Goal: Information Seeking & Learning: Check status

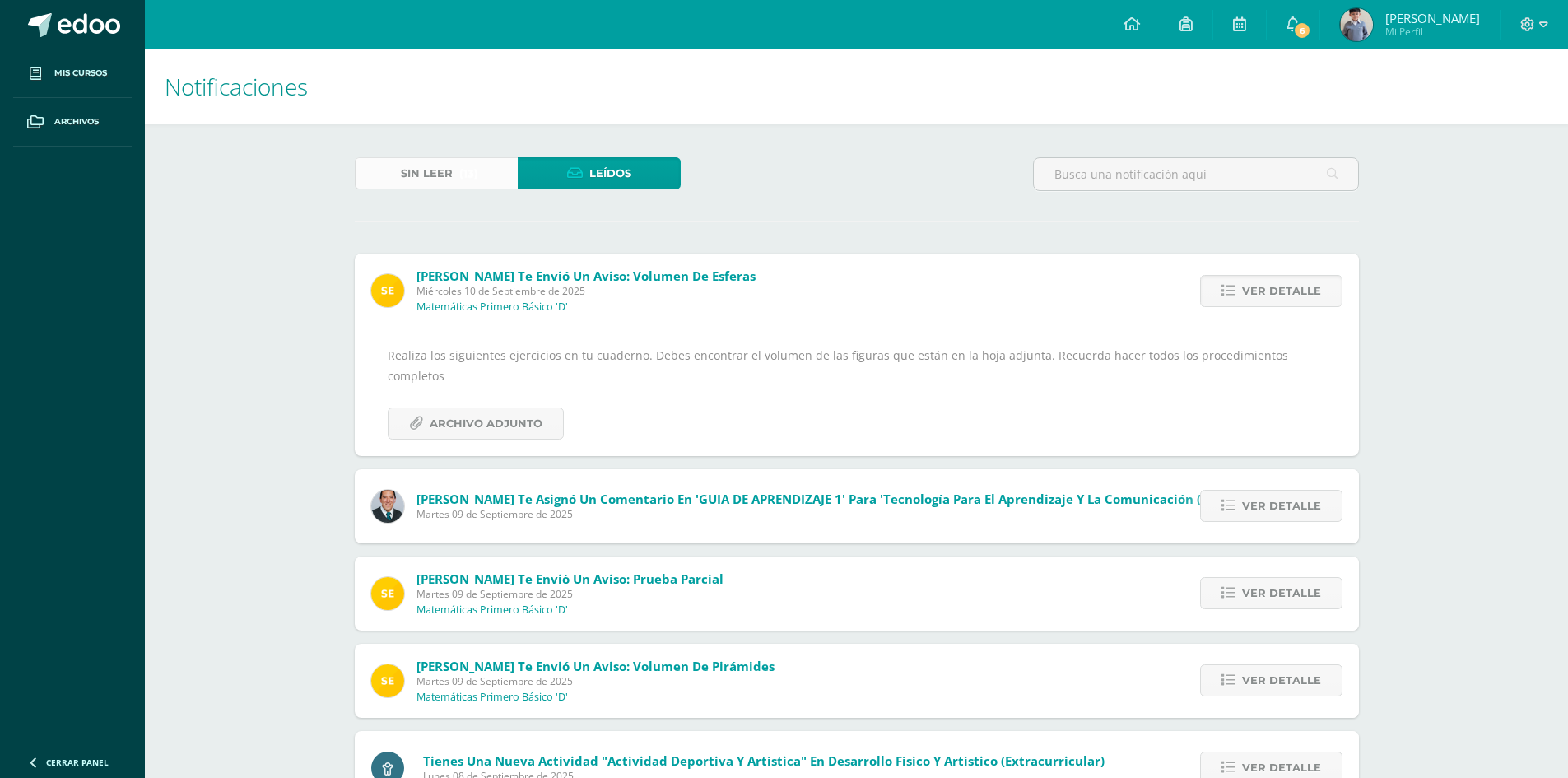
click at [431, 182] on span "Sin leer" at bounding box center [426, 173] width 51 height 31
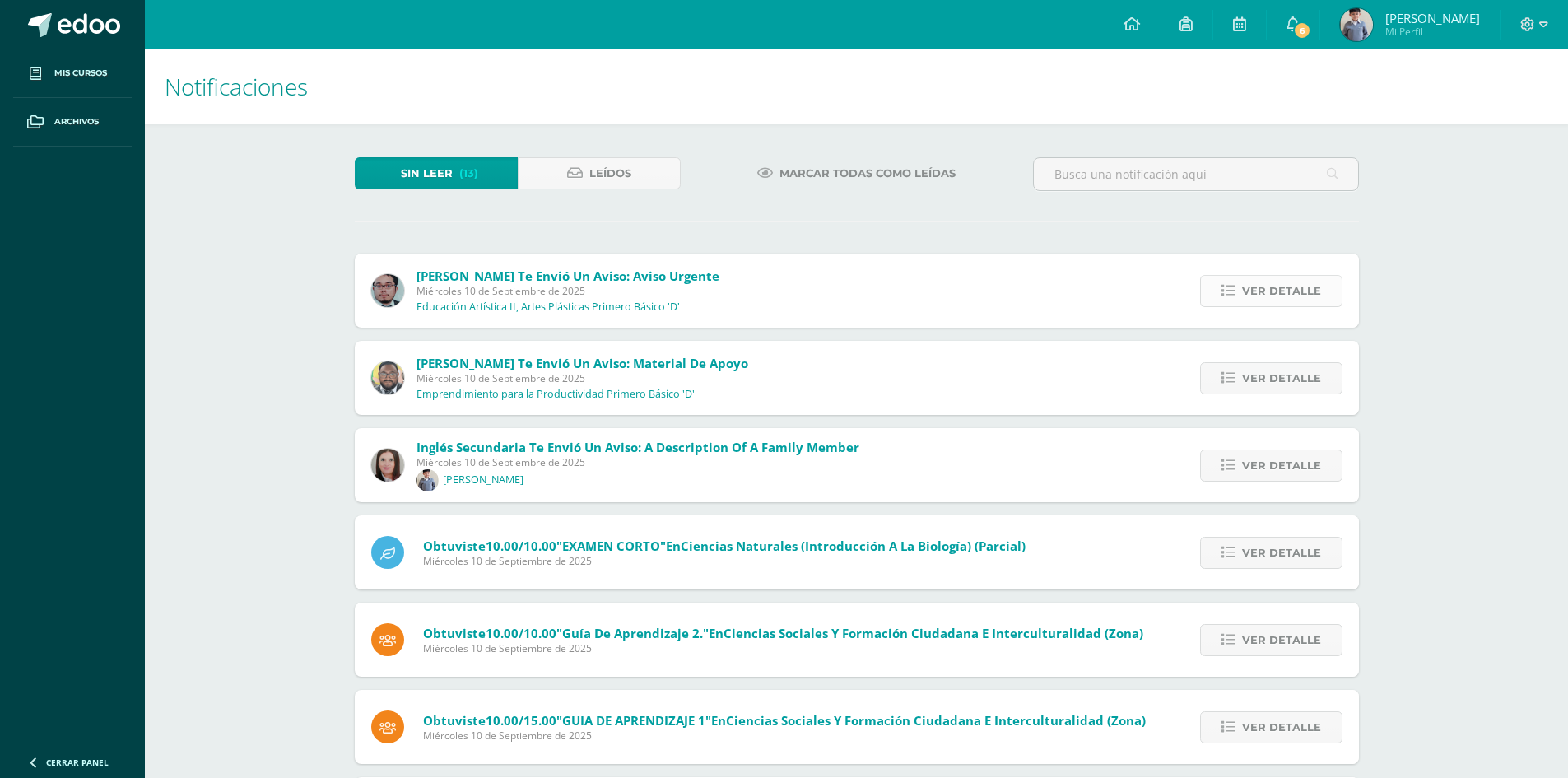
drag, startPoint x: 1249, startPoint y: 290, endPoint x: 1240, endPoint y: 299, distance: 12.7
click at [1248, 293] on span "Ver detalle" at bounding box center [1281, 290] width 79 height 31
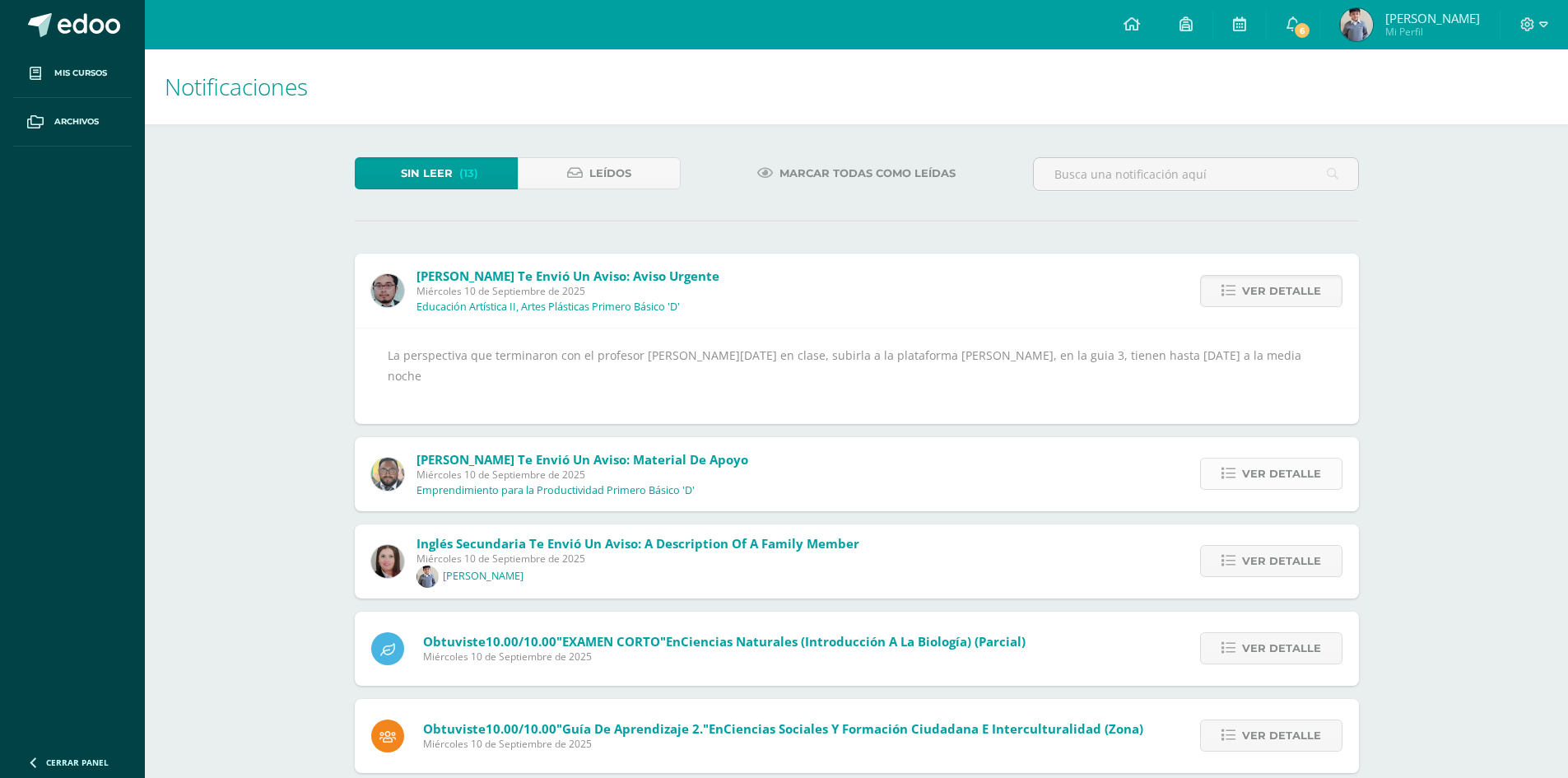
click at [1257, 459] on span "Ver detalle" at bounding box center [1281, 474] width 79 height 31
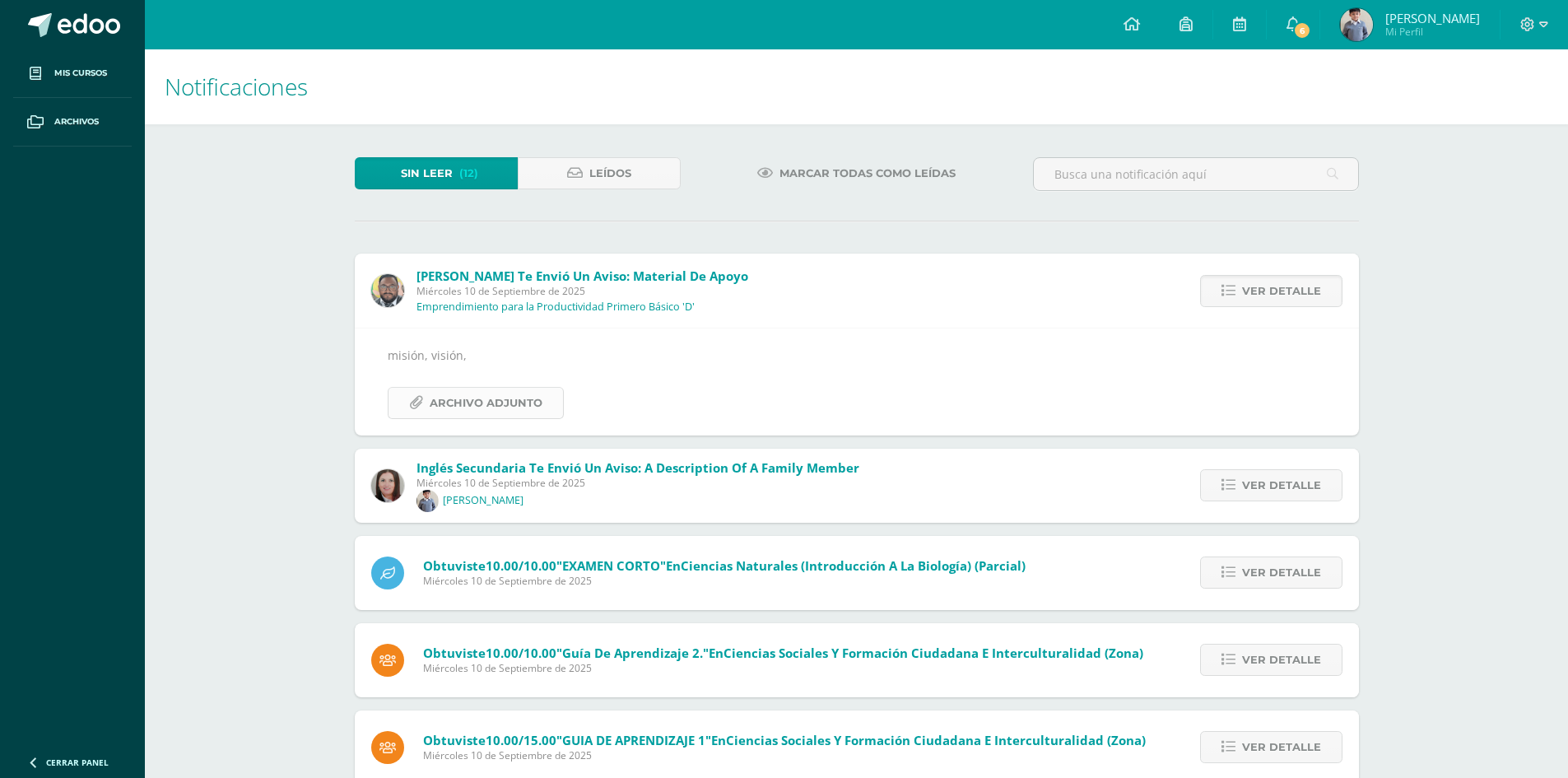
click at [515, 392] on span "Archivo Adjunto" at bounding box center [486, 402] width 112 height 31
click at [1229, 492] on icon at bounding box center [1228, 485] width 14 height 14
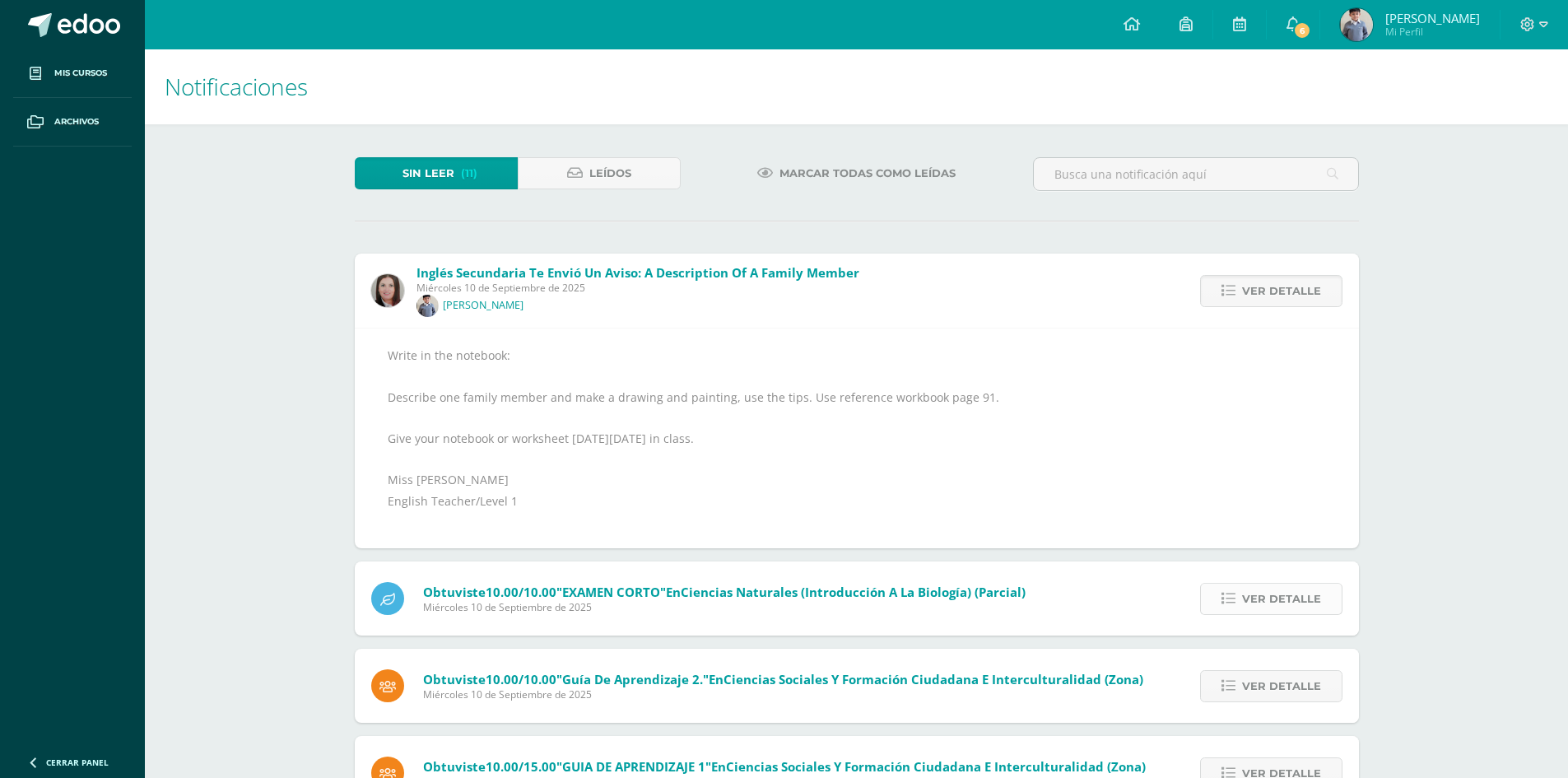
click at [1271, 601] on span "Ver detalle" at bounding box center [1281, 598] width 79 height 31
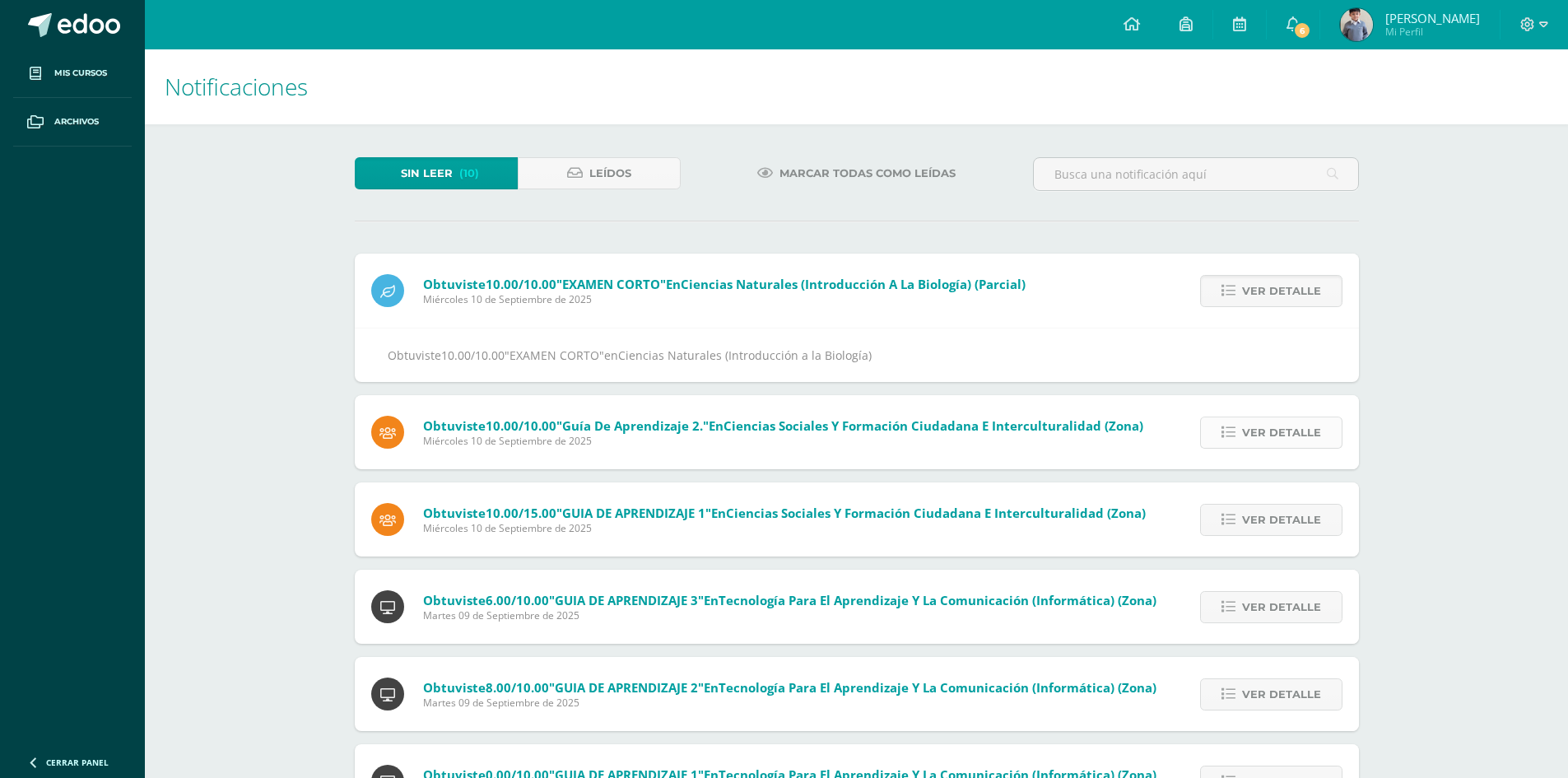
click at [1210, 427] on link "Ver detalle" at bounding box center [1271, 432] width 142 height 32
click at [1209, 427] on link "Ver detalle" at bounding box center [1271, 432] width 142 height 32
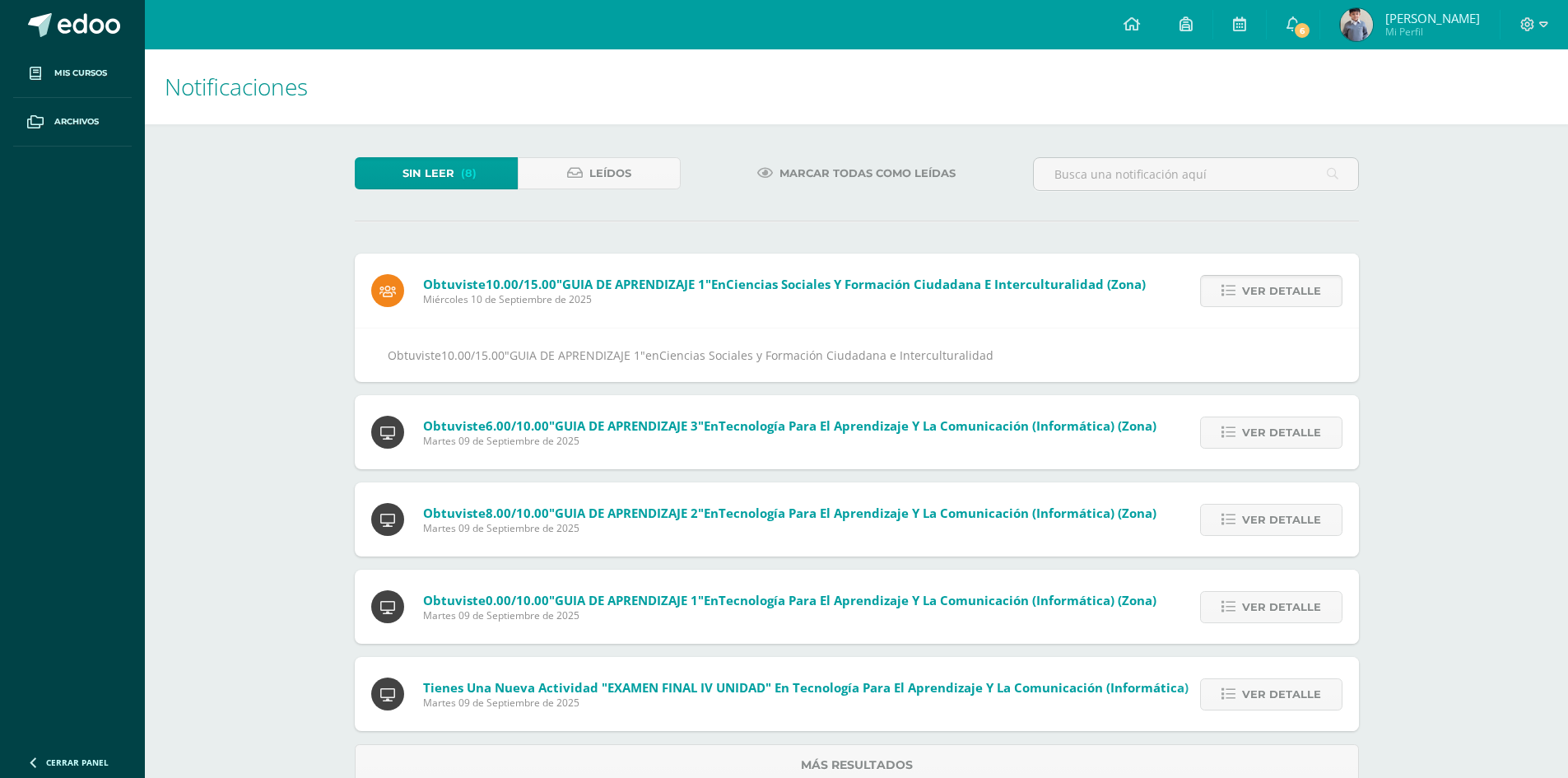
click at [1209, 427] on link "Ver detalle" at bounding box center [1271, 432] width 142 height 32
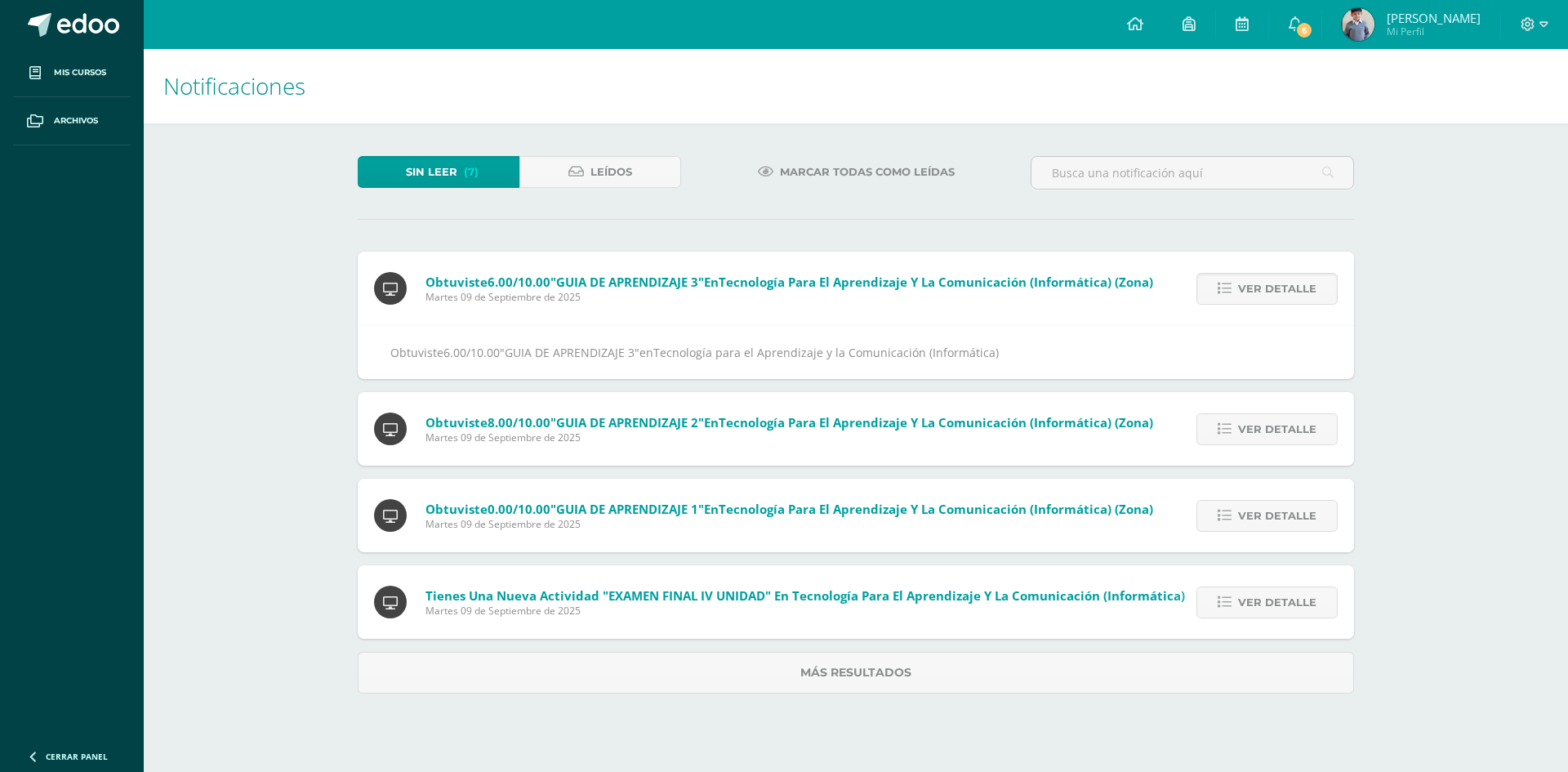
click at [1199, 424] on link "Ver detalle" at bounding box center [1266, 428] width 141 height 32
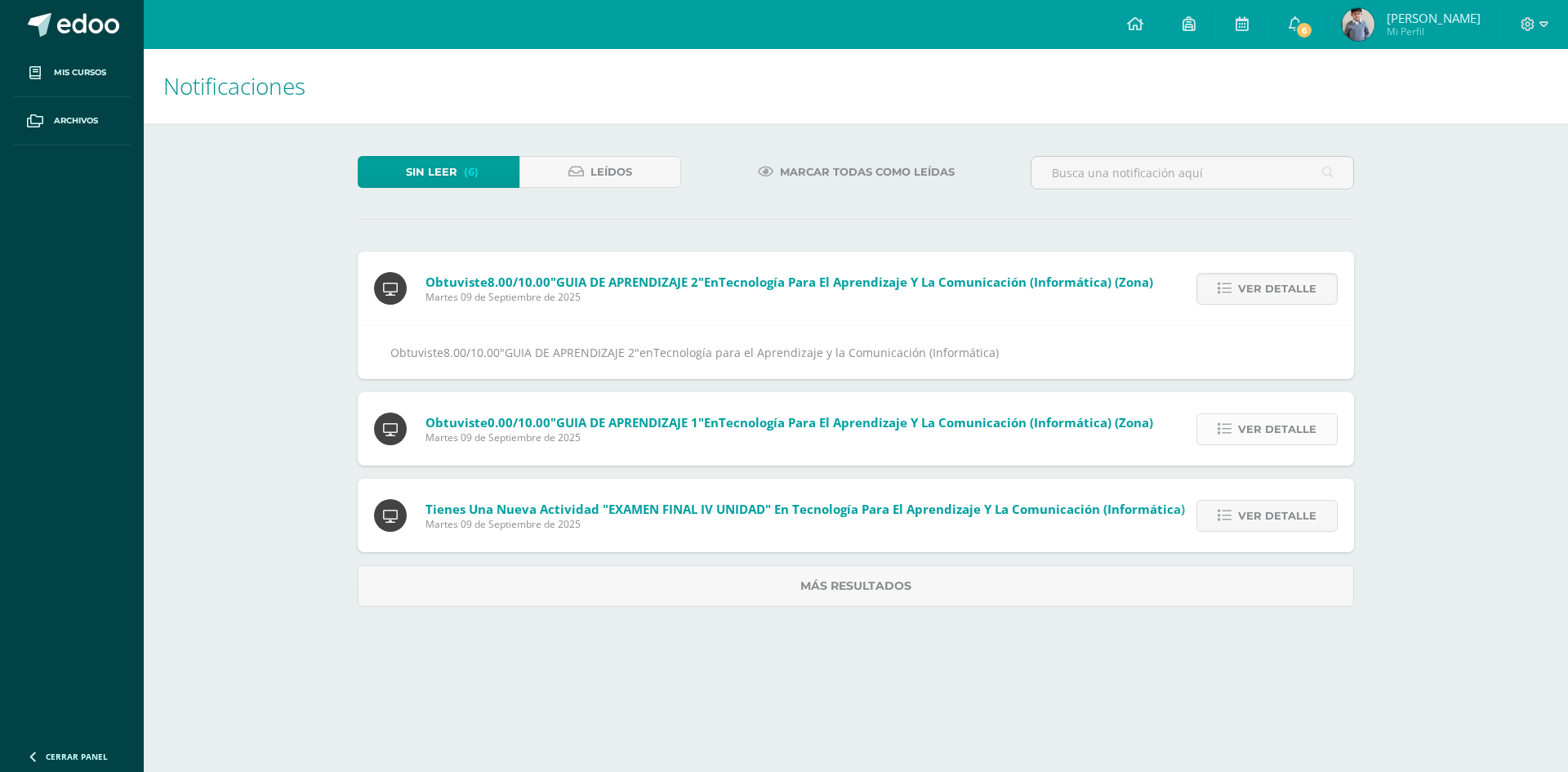
click at [1225, 429] on icon at bounding box center [1224, 429] width 14 height 14
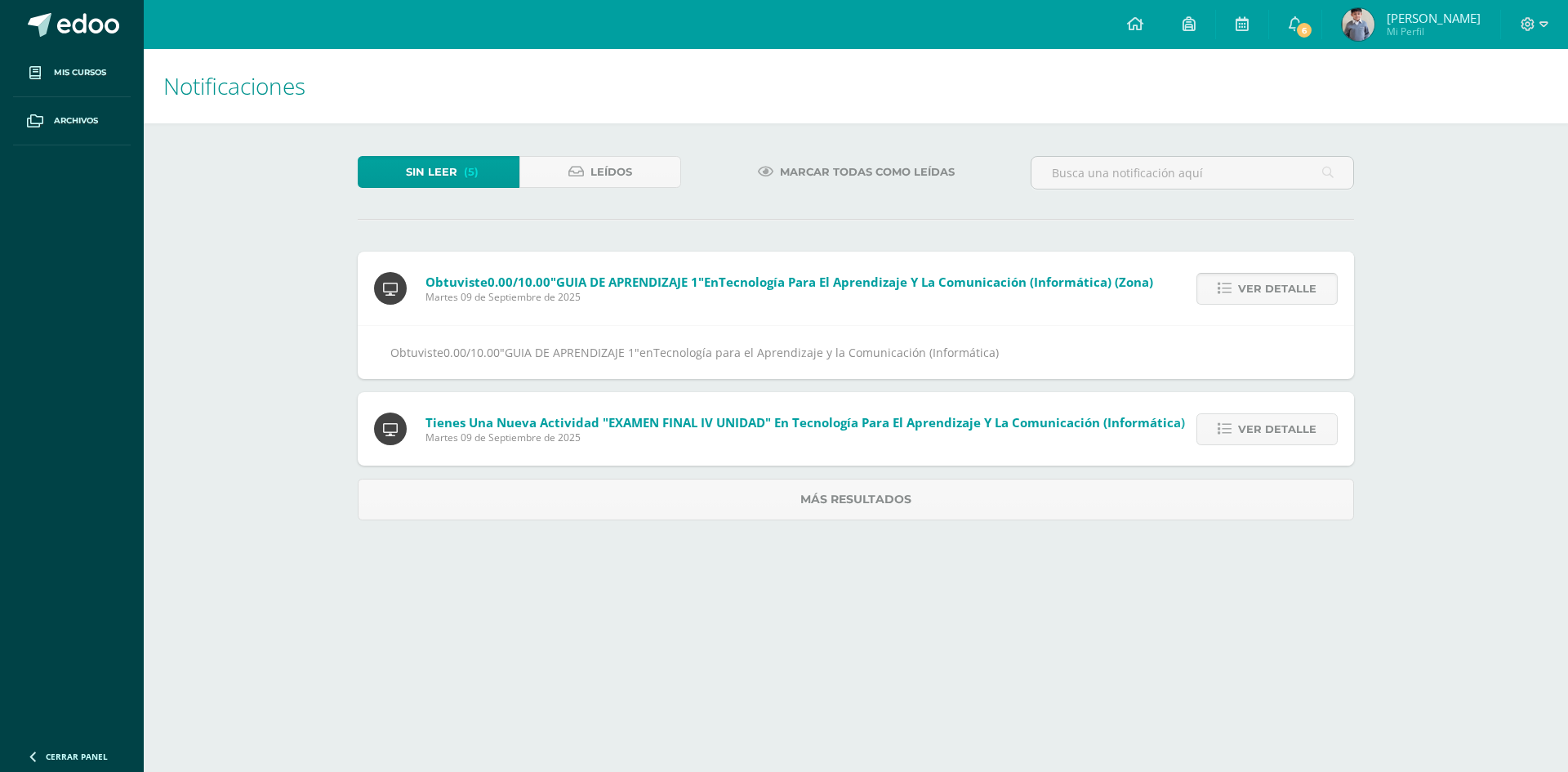
click at [1225, 429] on icon at bounding box center [1224, 429] width 14 height 14
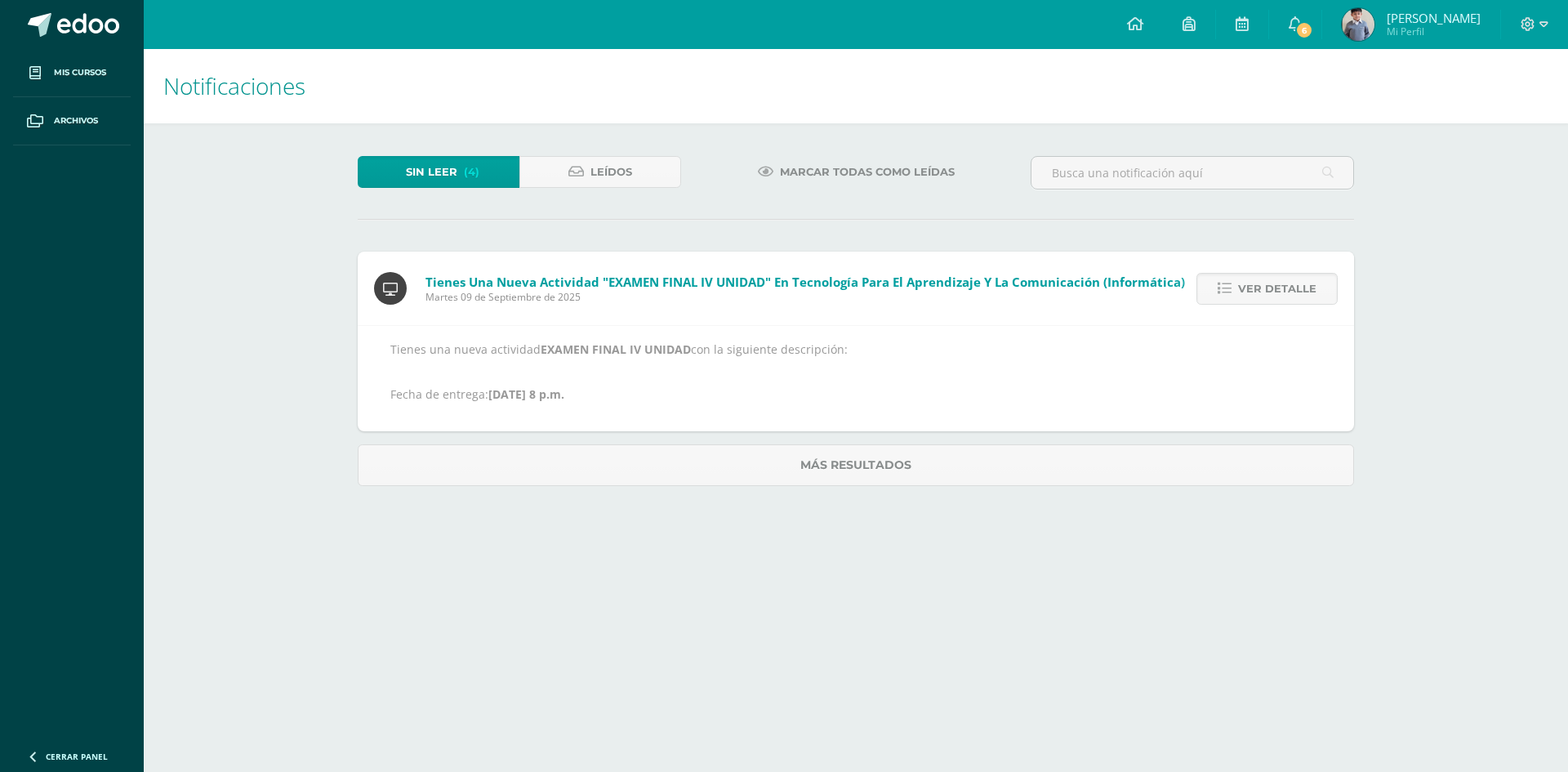
click at [1225, 429] on div "Tienes una nueva actividad EXAMEN FINAL IV UNIDAD con la siguiente descripción:…" at bounding box center [855, 378] width 996 height 106
click at [699, 472] on link "Más resultados" at bounding box center [855, 465] width 996 height 42
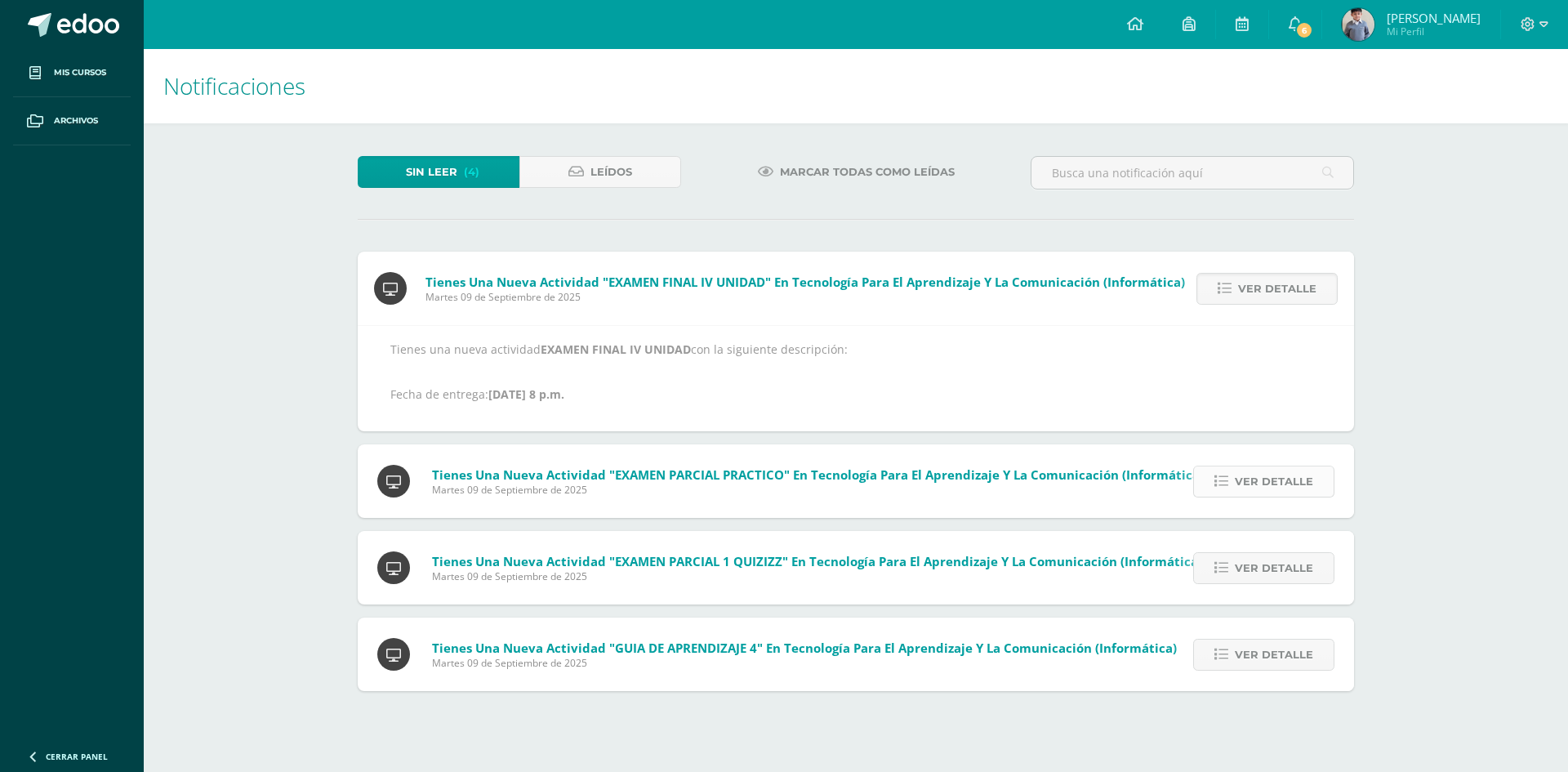
click at [1231, 488] on link "Ver detalle" at bounding box center [1263, 481] width 141 height 32
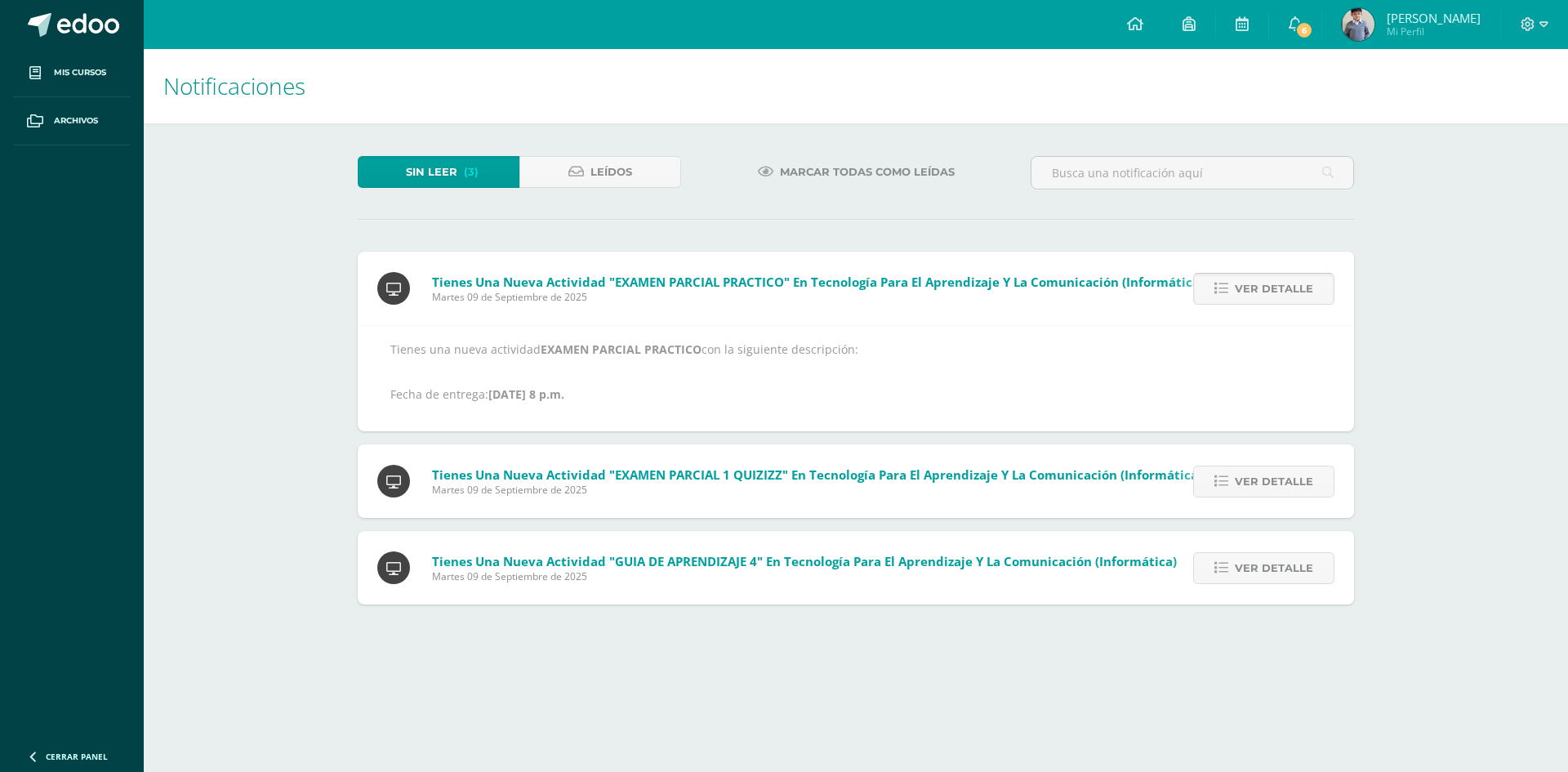
click at [1231, 488] on link "Ver detalle" at bounding box center [1263, 481] width 141 height 32
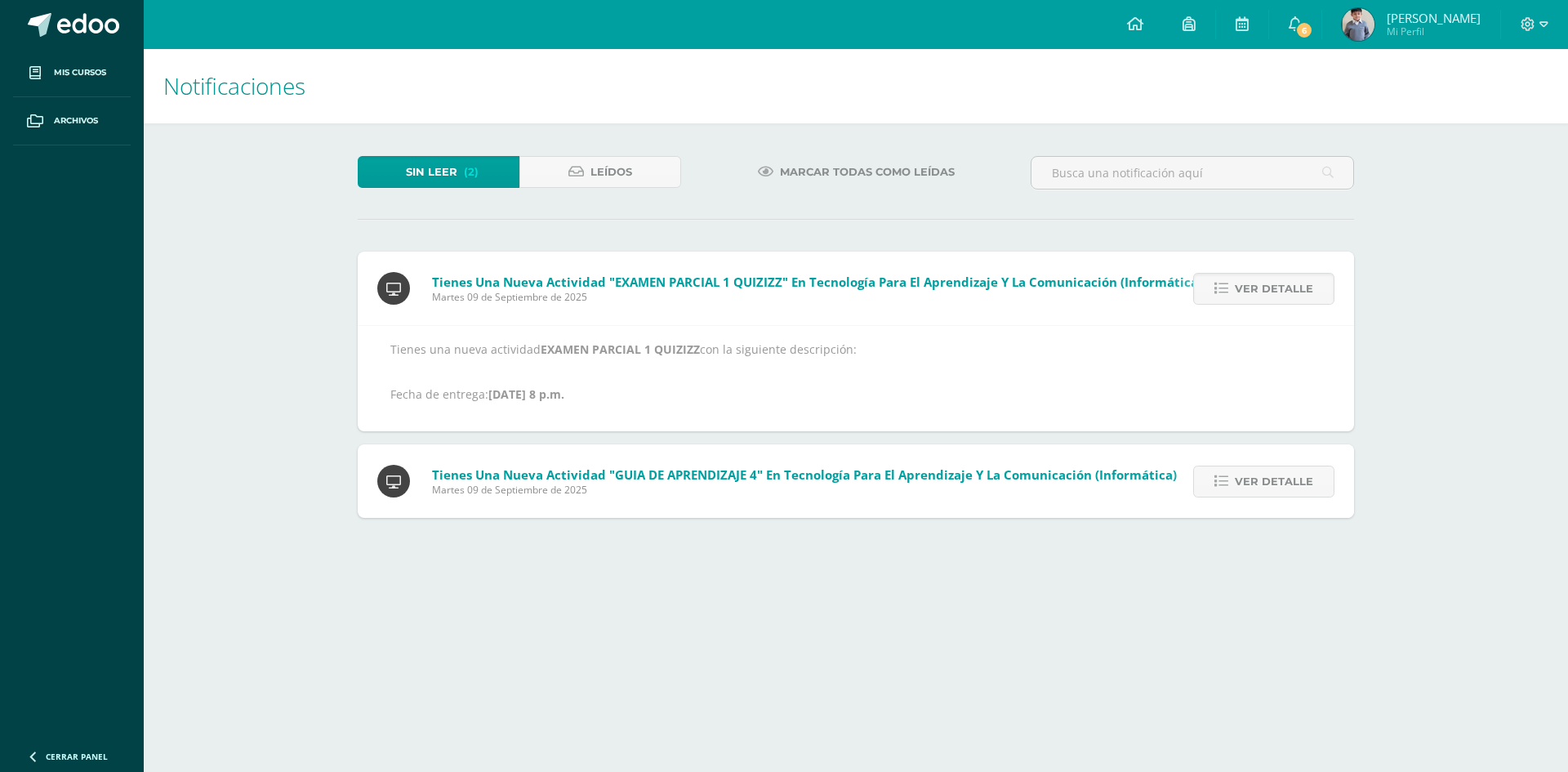
click at [1231, 488] on link "Ver detalle" at bounding box center [1263, 481] width 141 height 32
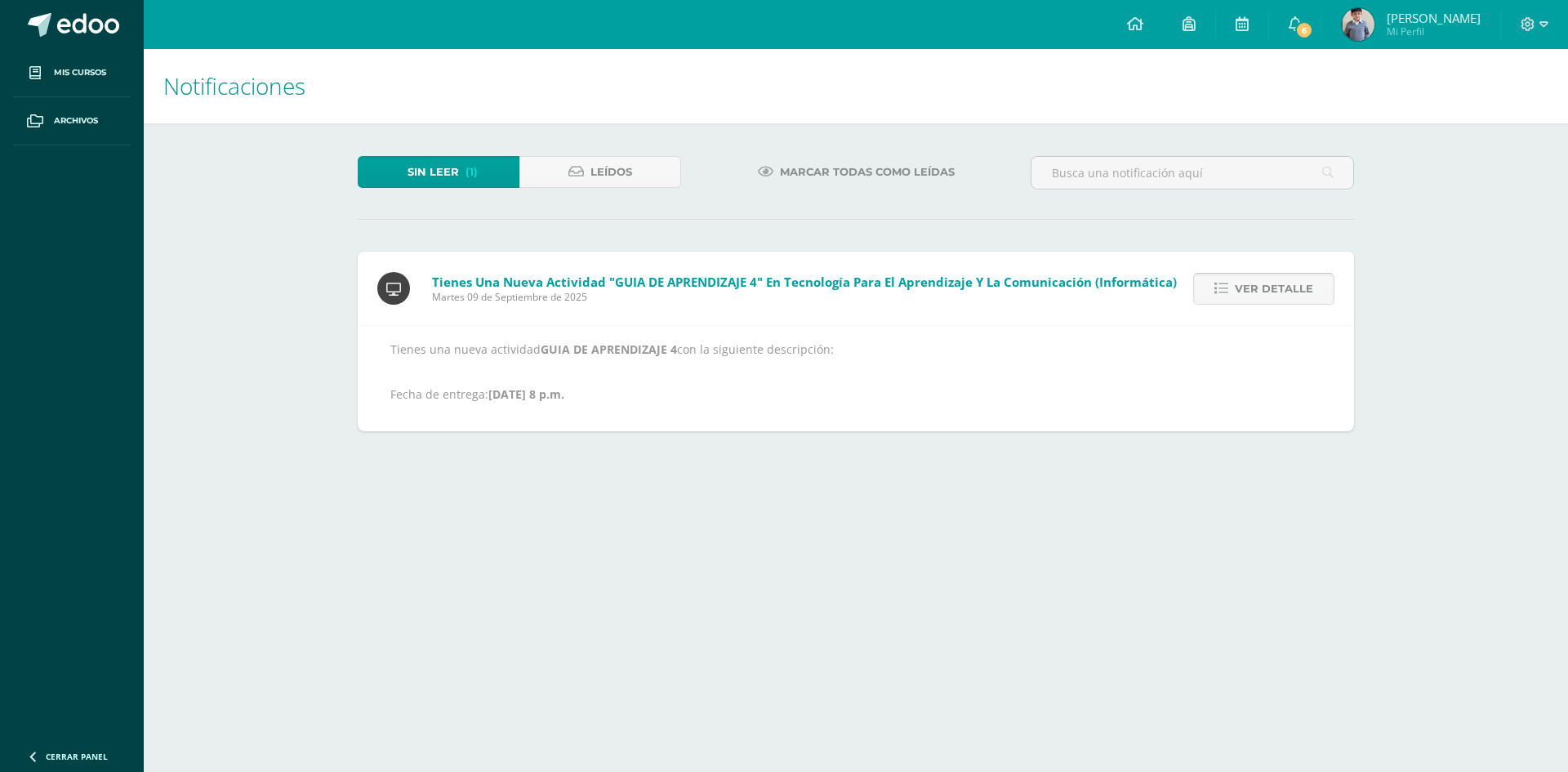
click at [1220, 287] on icon at bounding box center [1221, 289] width 14 height 14
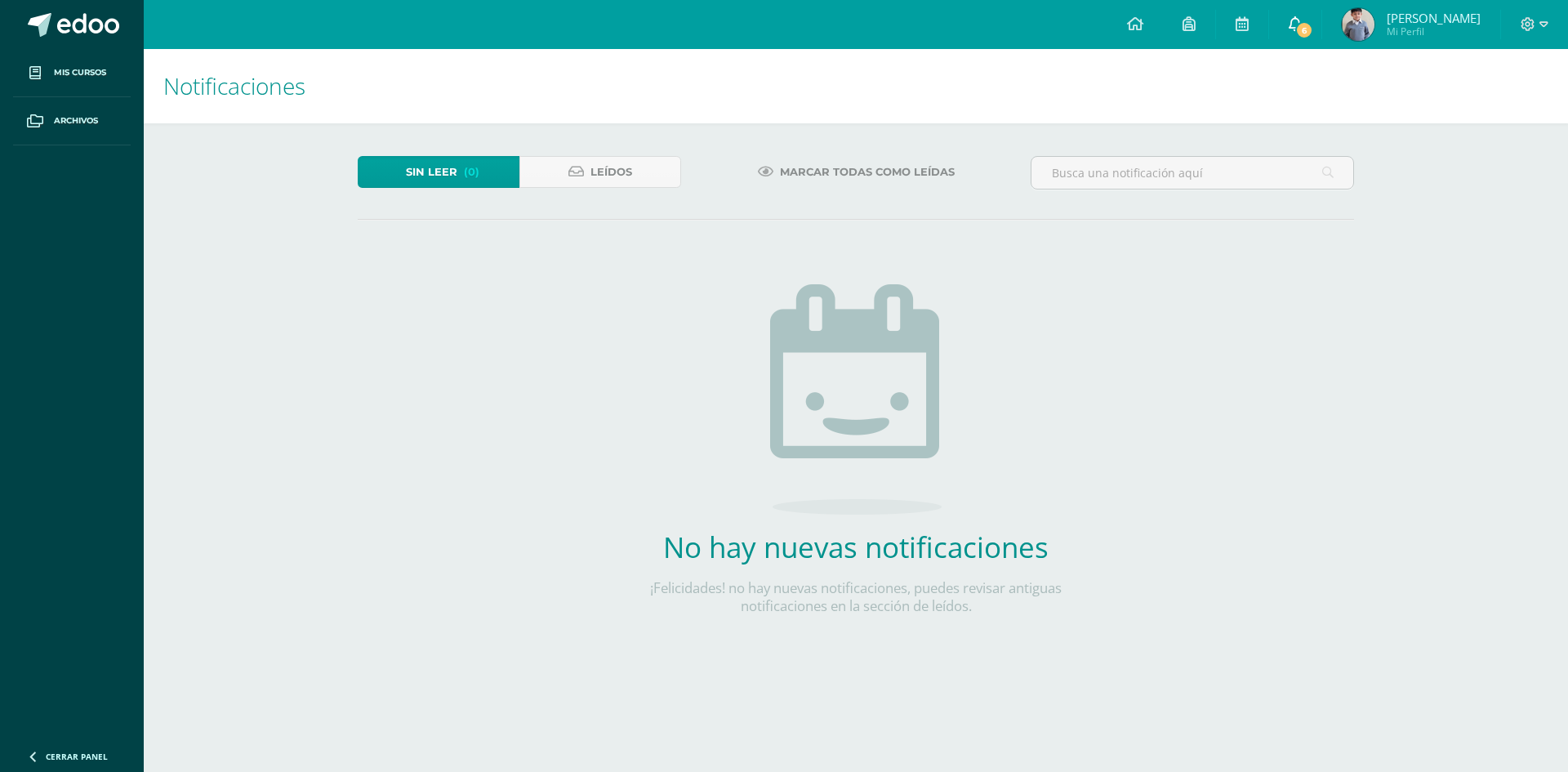
click at [1321, 23] on link "6" at bounding box center [1295, 24] width 52 height 49
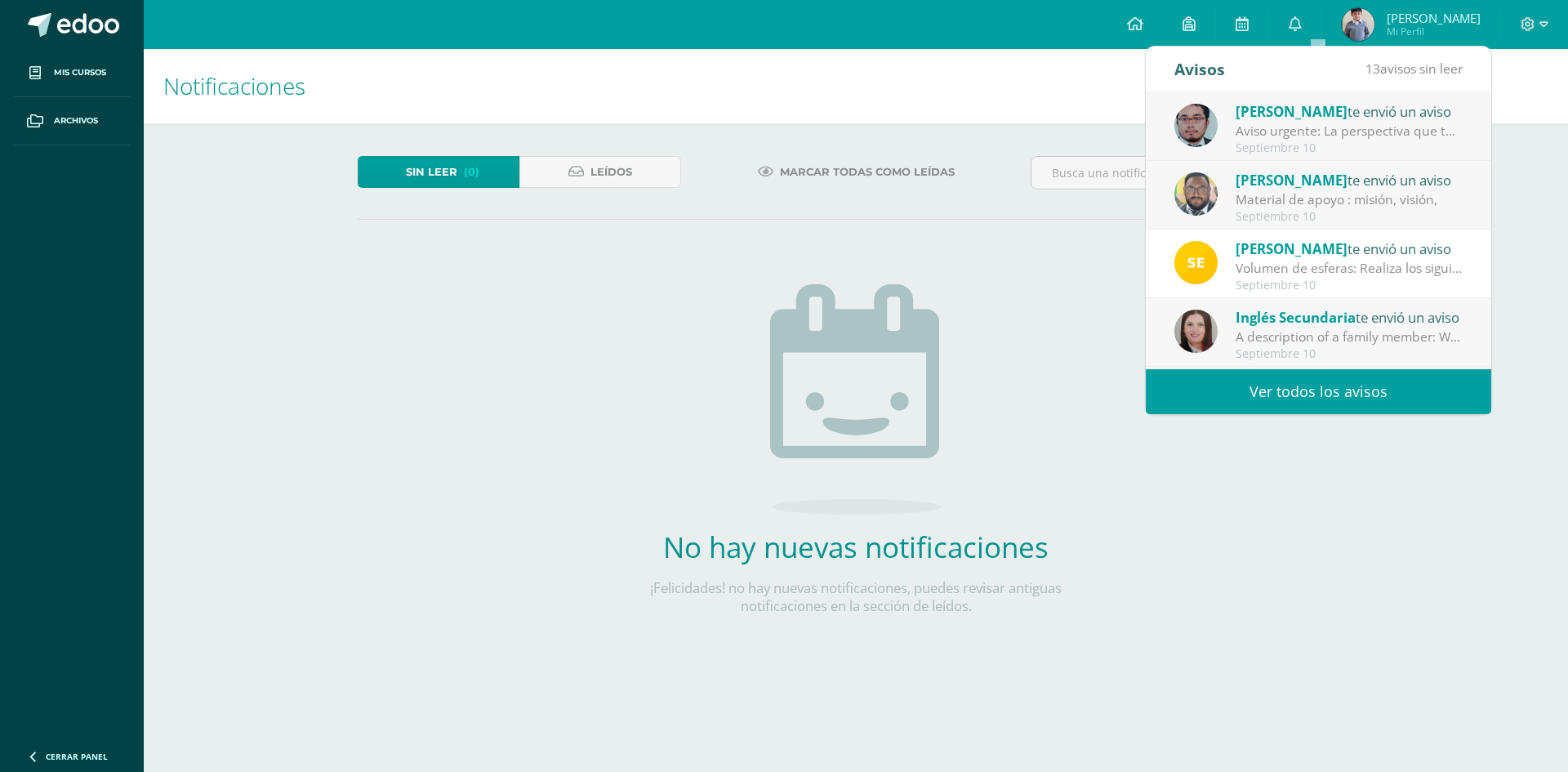
click at [1417, 398] on link "Ver todos los avisos" at bounding box center [1318, 392] width 345 height 45
click at [1346, 383] on link "Ver todos los avisos" at bounding box center [1318, 392] width 345 height 45
